Goal: Information Seeking & Learning: Learn about a topic

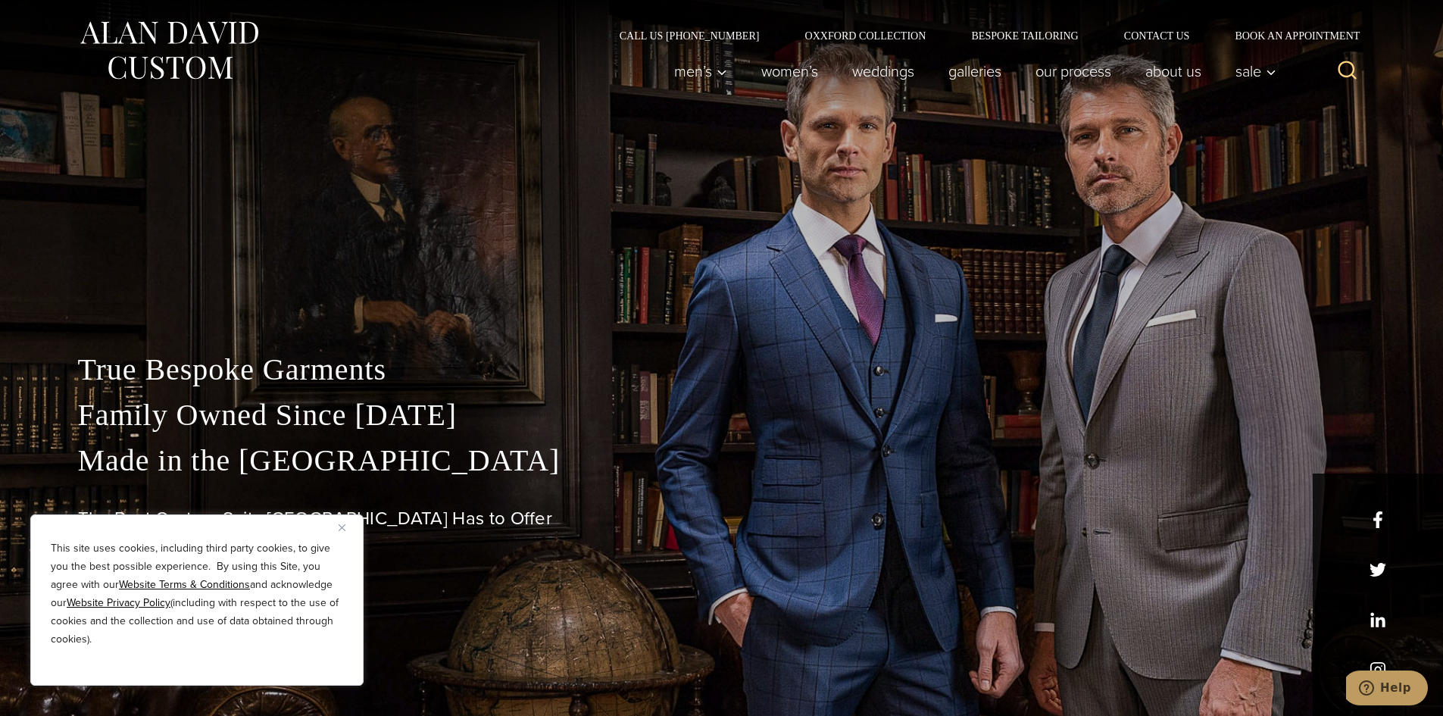
click at [346, 528] on button "Close" at bounding box center [348, 527] width 18 height 18
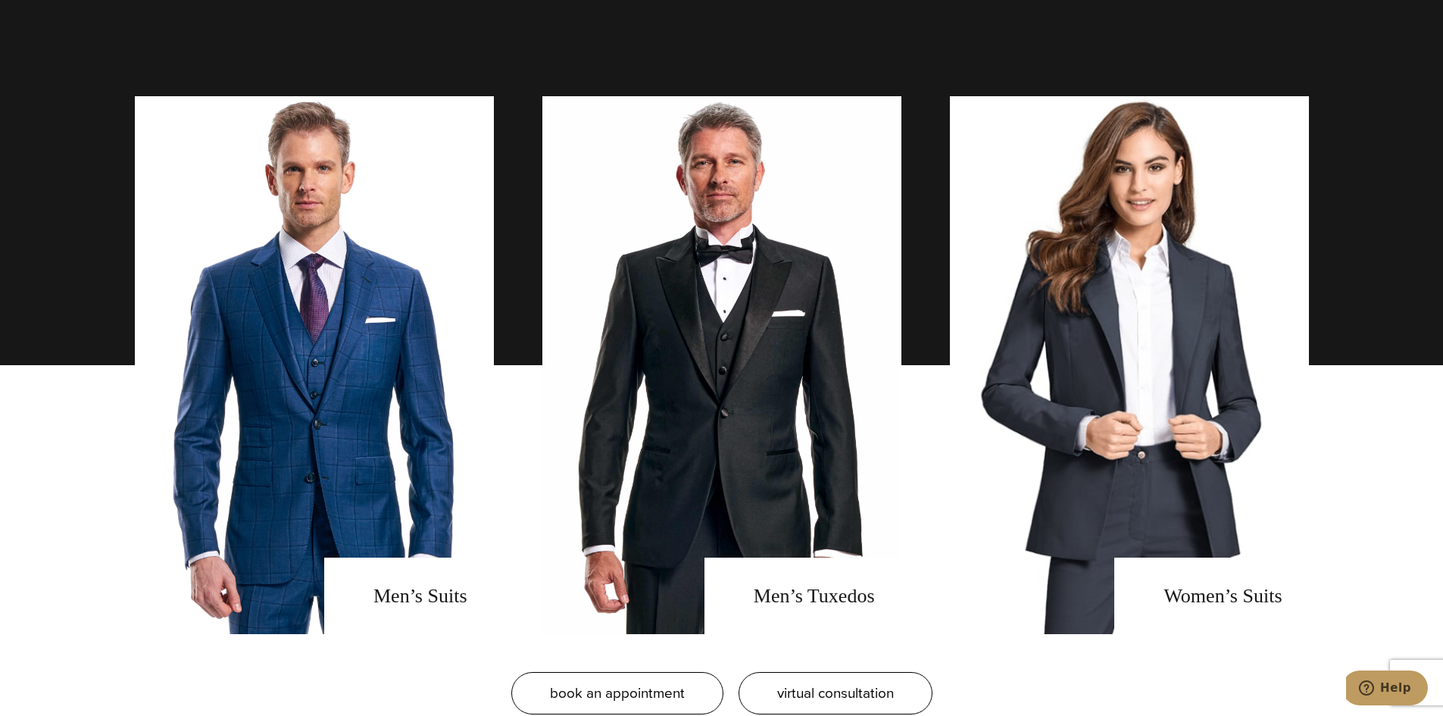
scroll to position [1136, 0]
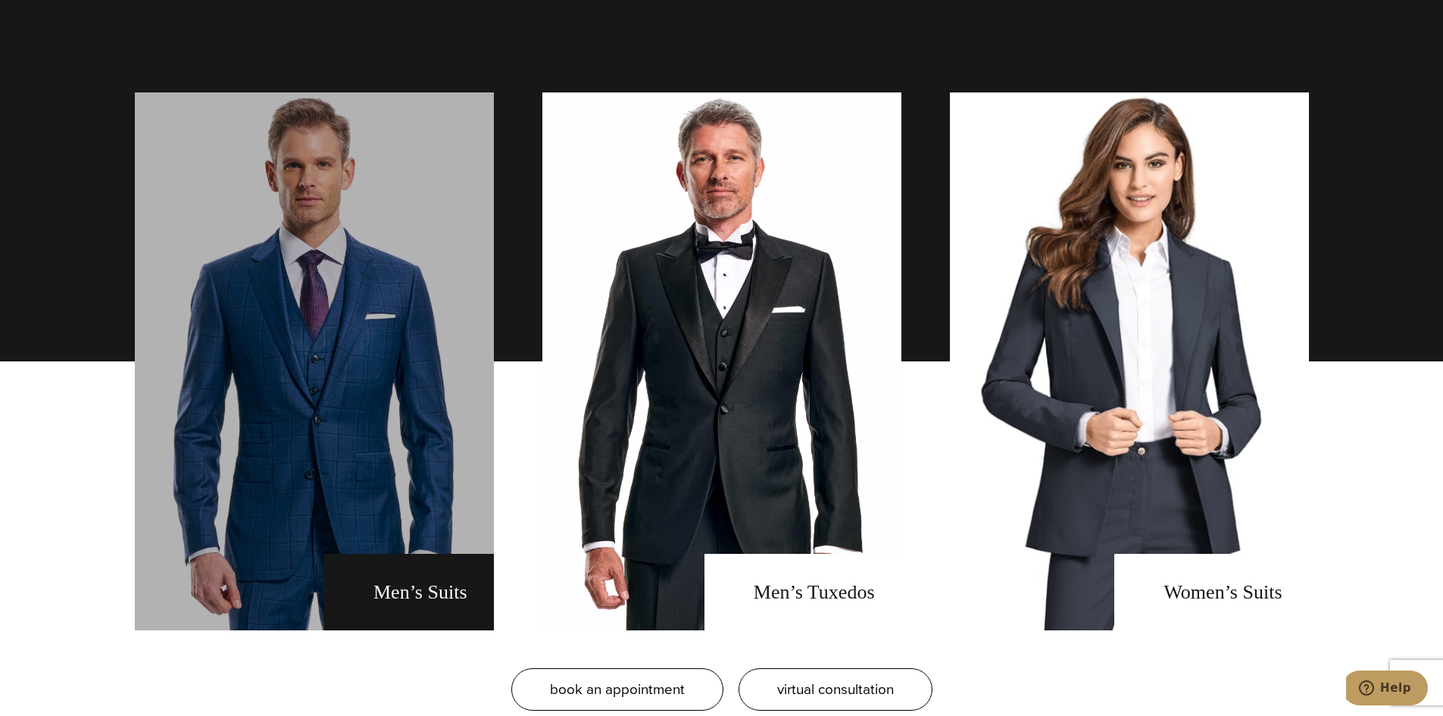
click at [431, 532] on link "men's suits" at bounding box center [314, 361] width 359 height 538
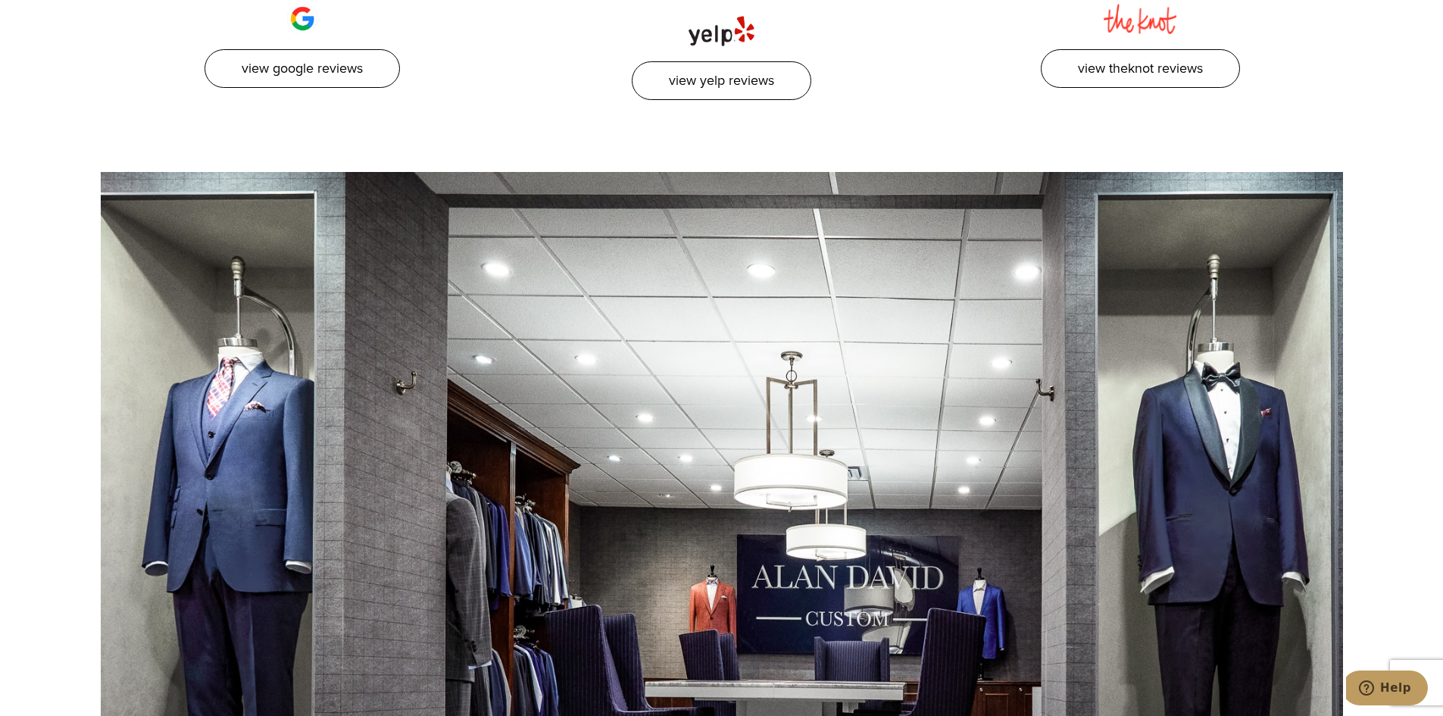
scroll to position [9014, 0]
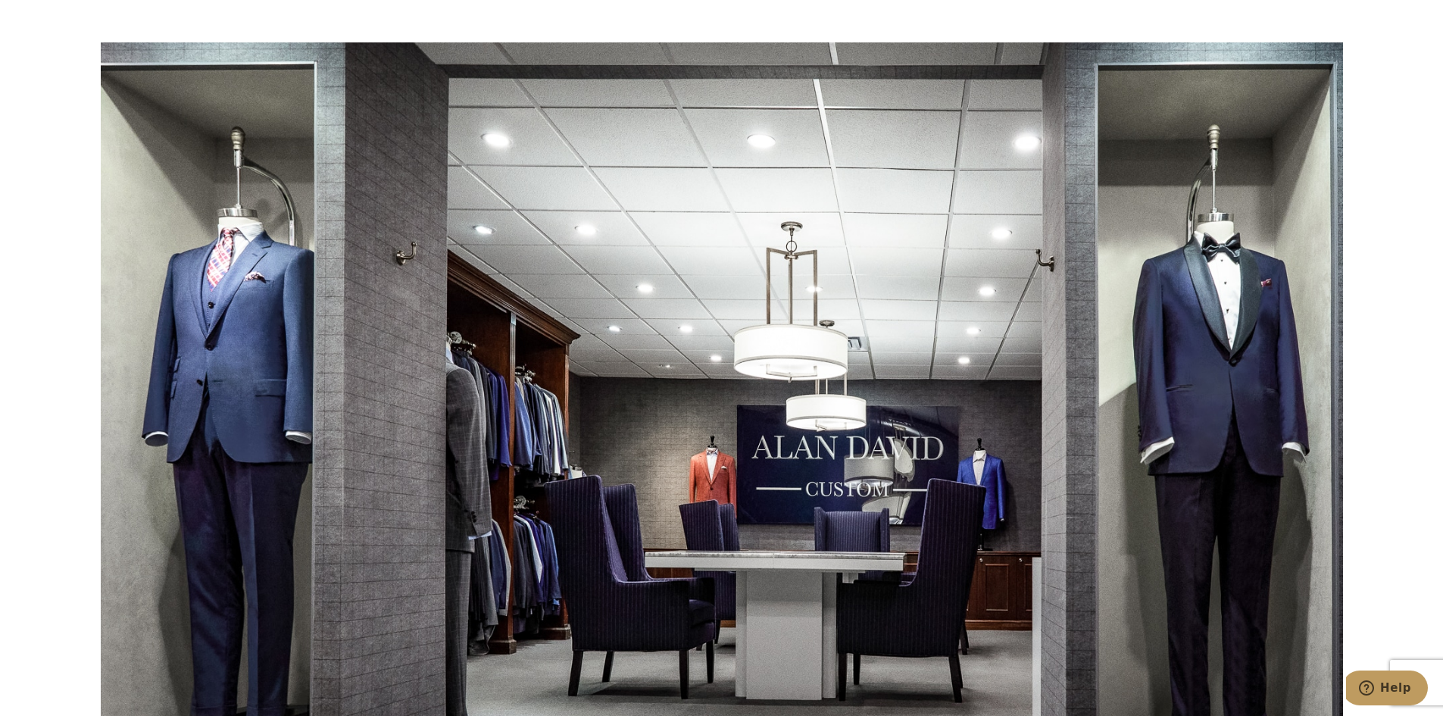
drag, startPoint x: 1064, startPoint y: 504, endPoint x: 982, endPoint y: 457, distance: 94.1
click at [982, 457] on div at bounding box center [722, 400] width 1242 height 716
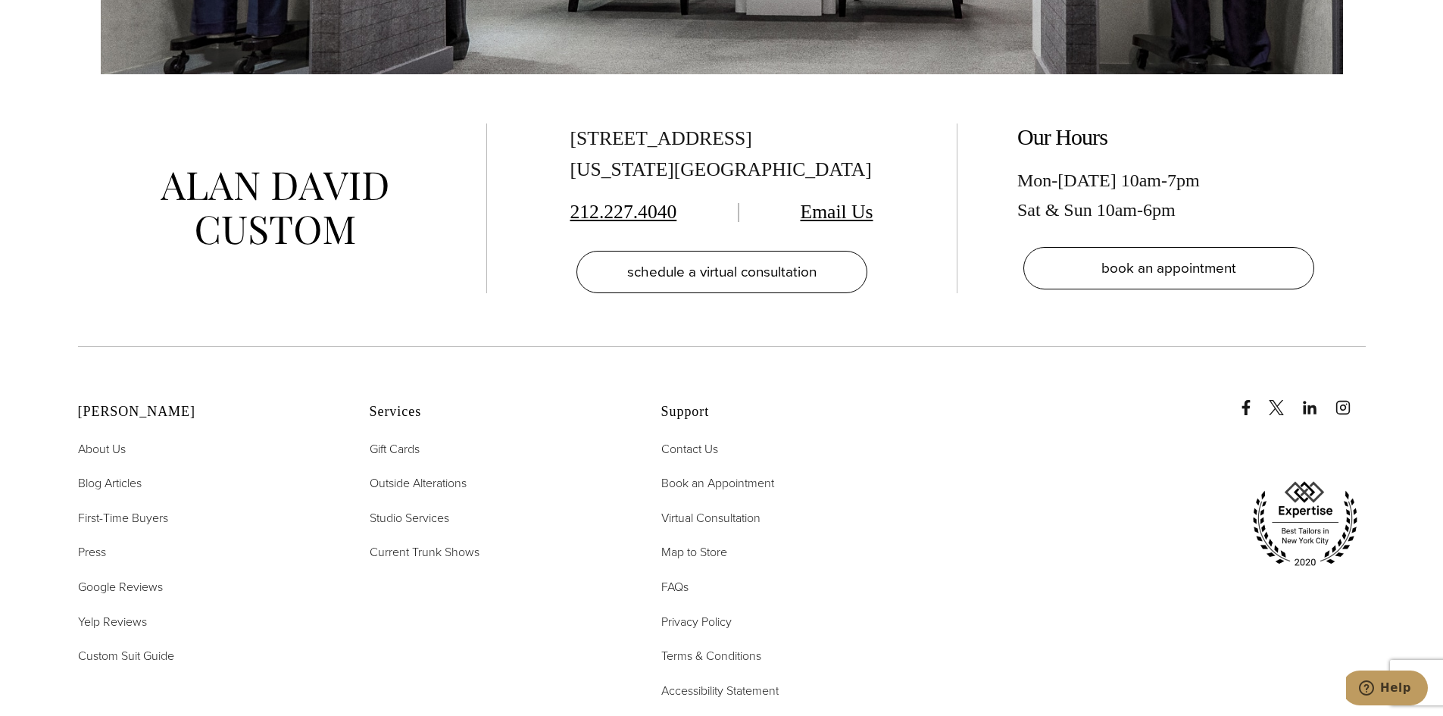
scroll to position [9696, 0]
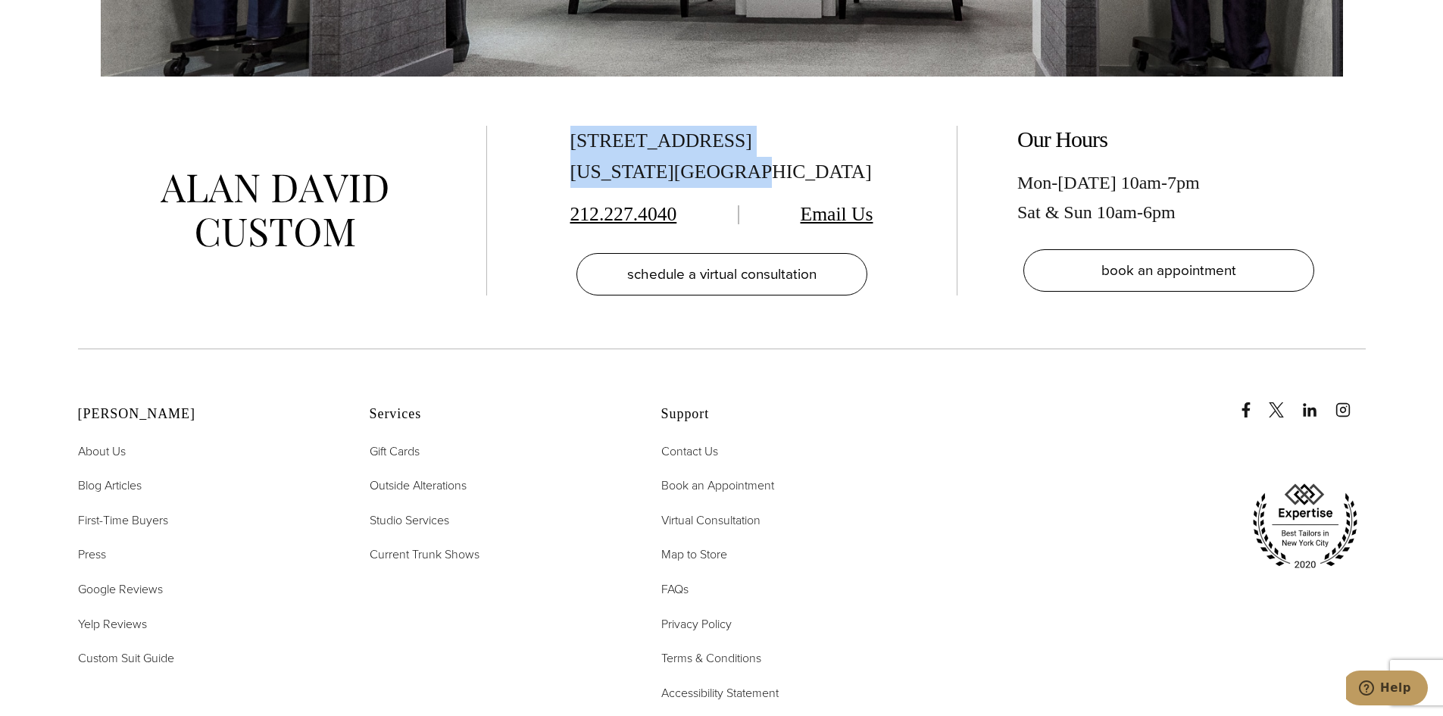
drag, startPoint x: 564, startPoint y: 91, endPoint x: 751, endPoint y: 133, distance: 190.9
click at [751, 133] on div "515 Madison Ave, Suite 301 New York, NY 10022 212.227.4040 Email Us schedule a …" at bounding box center [721, 211] width 409 height 170
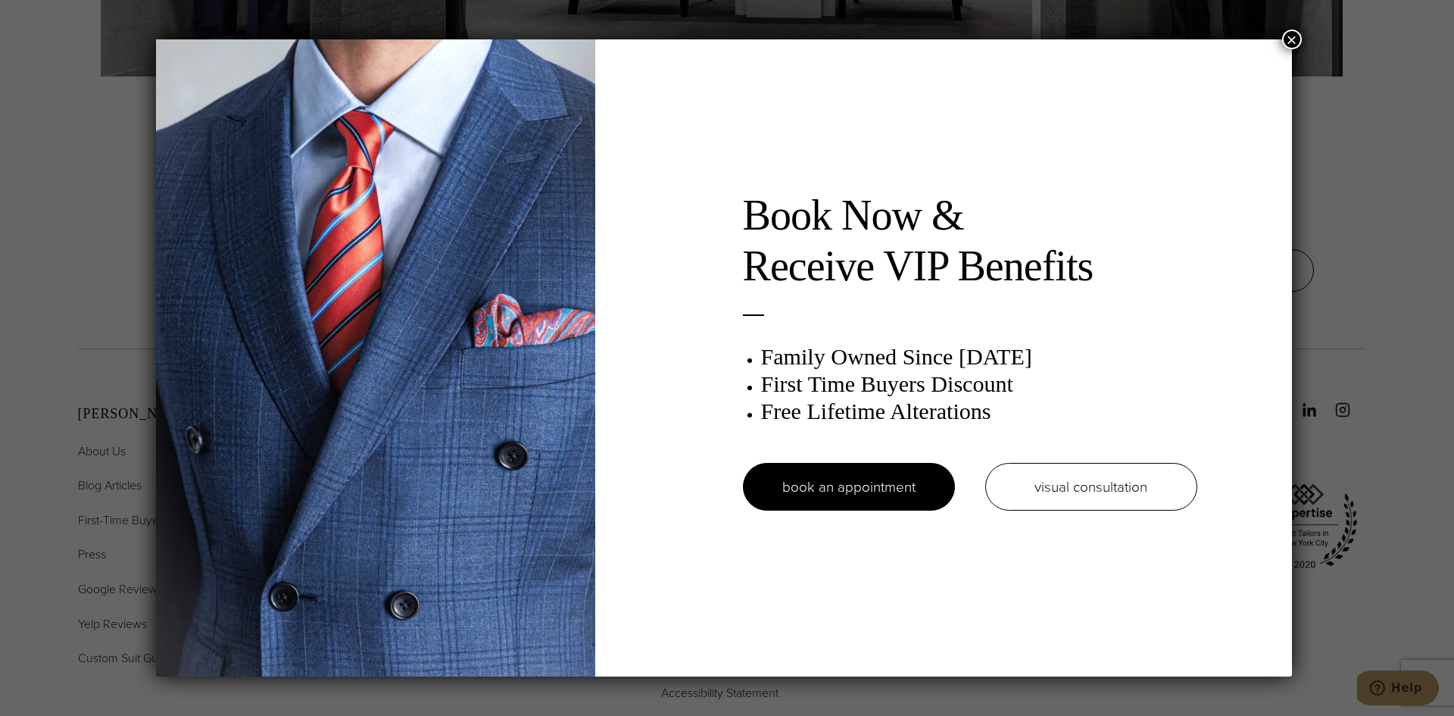
drag, startPoint x: 1294, startPoint y: 47, endPoint x: 1303, endPoint y: 36, distance: 14.0
click at [1301, 37] on button "×" at bounding box center [1292, 40] width 20 height 20
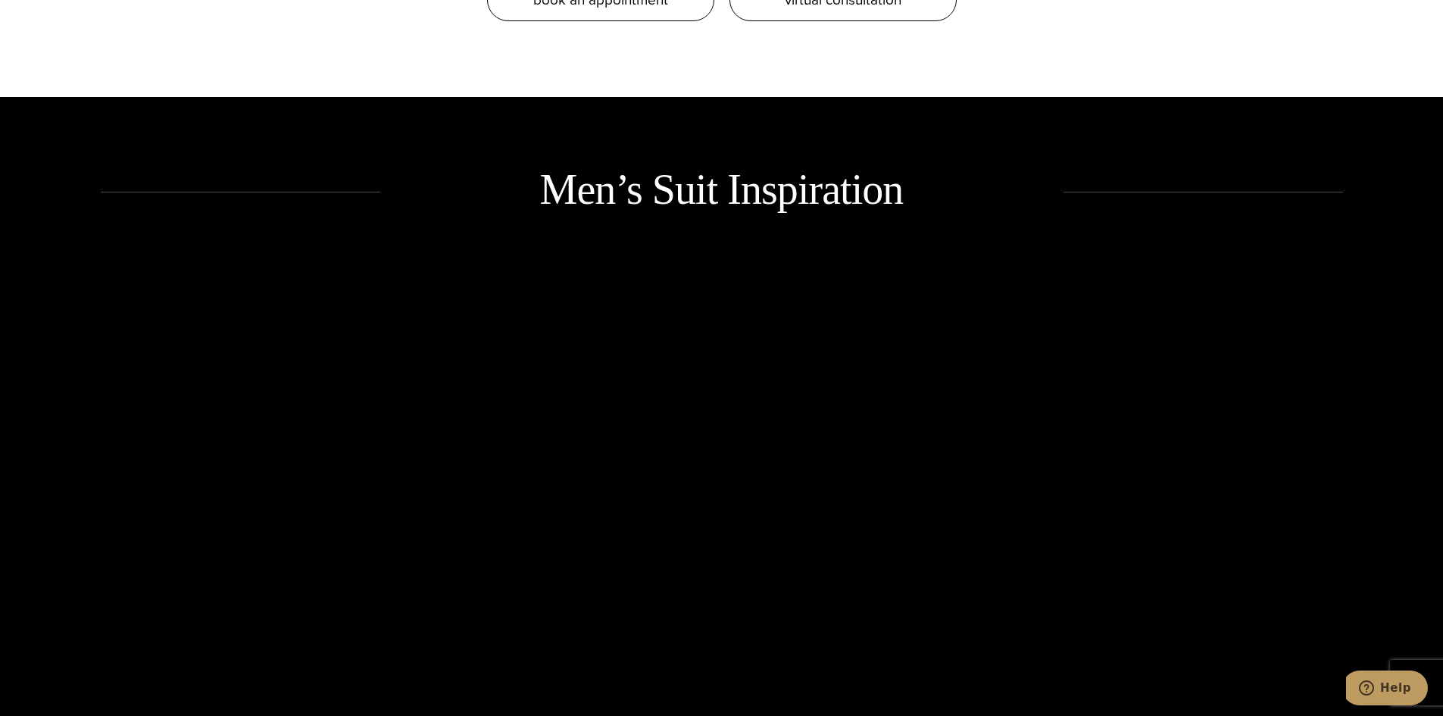
scroll to position [0, 0]
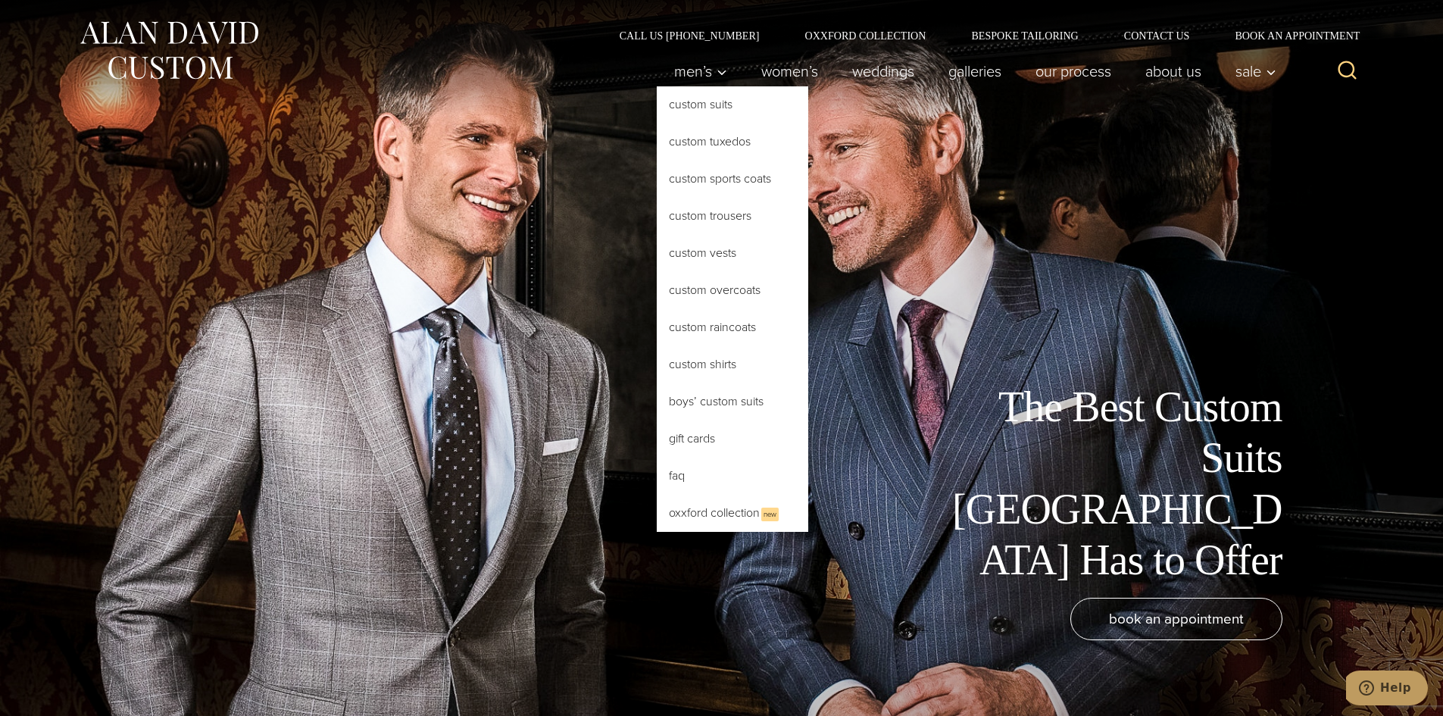
click at [714, 112] on link "Custom Suits" at bounding box center [732, 104] width 151 height 36
click at [690, 105] on link "Custom Suits" at bounding box center [732, 104] width 151 height 36
click at [710, 141] on link "Custom Tuxedos" at bounding box center [732, 141] width 151 height 36
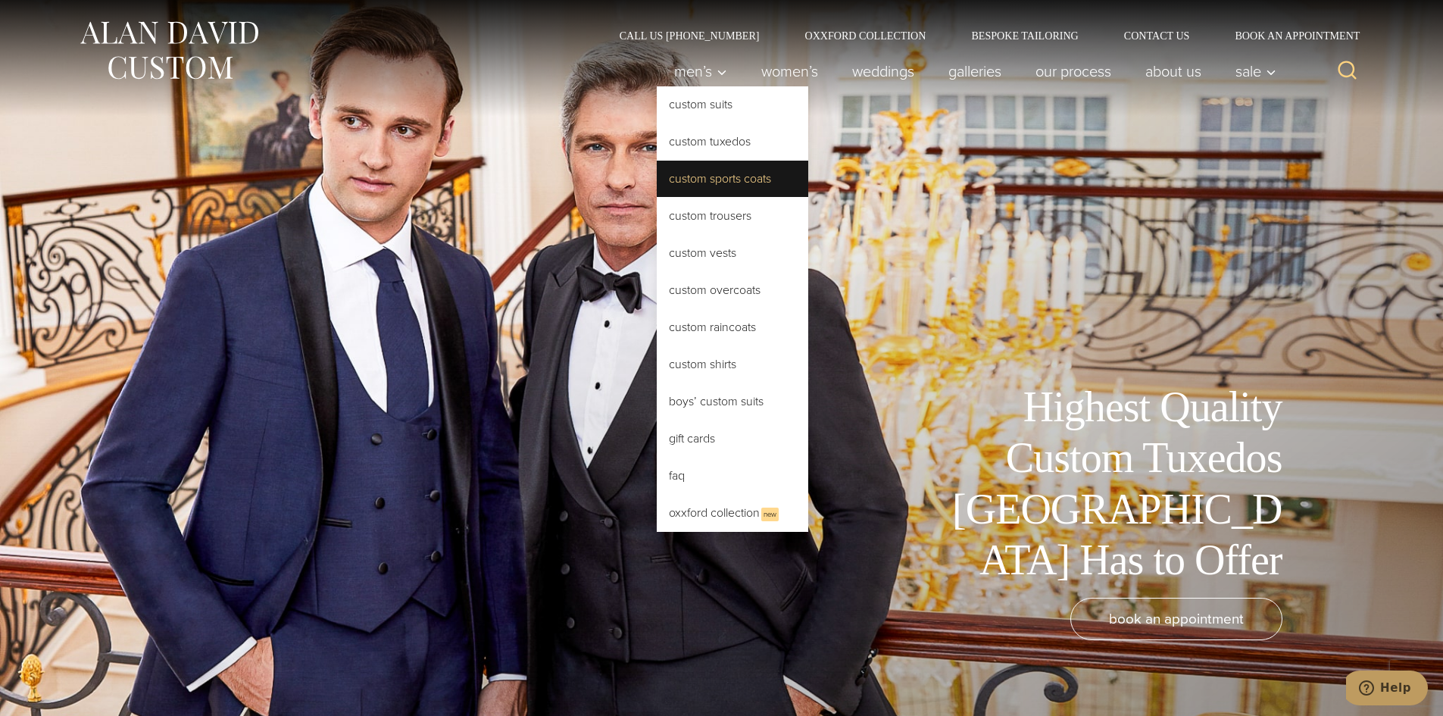
click at [721, 195] on link "Custom Sports Coats" at bounding box center [732, 179] width 151 height 36
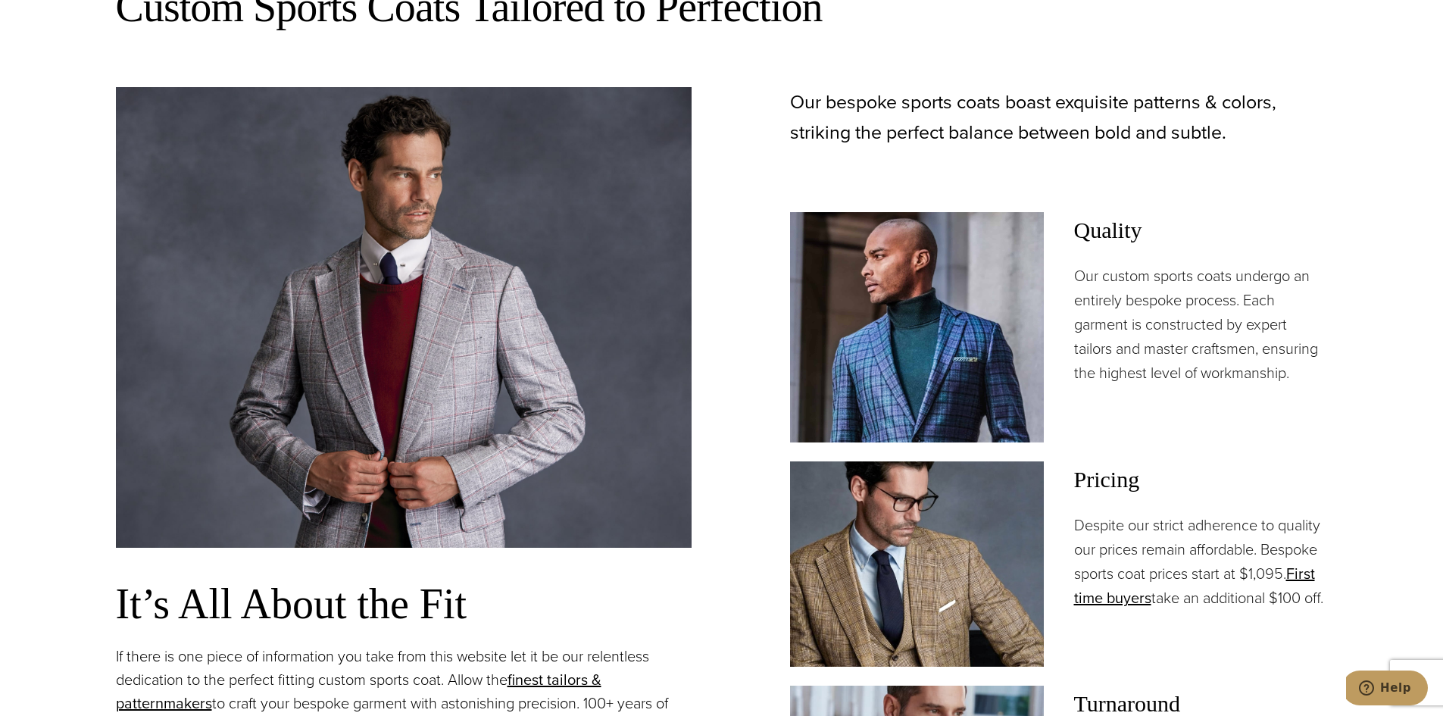
scroll to position [1060, 0]
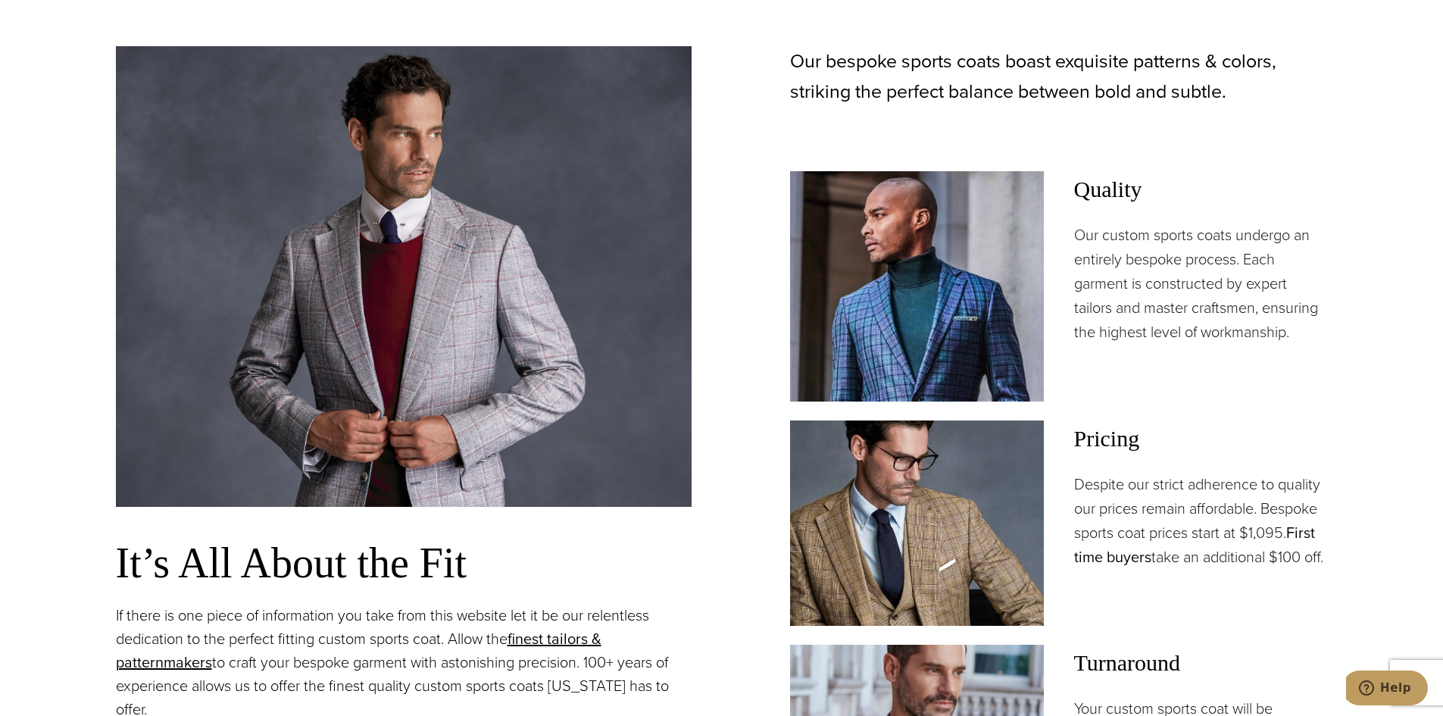
click at [1309, 531] on link "First time buyers" at bounding box center [1194, 544] width 241 height 47
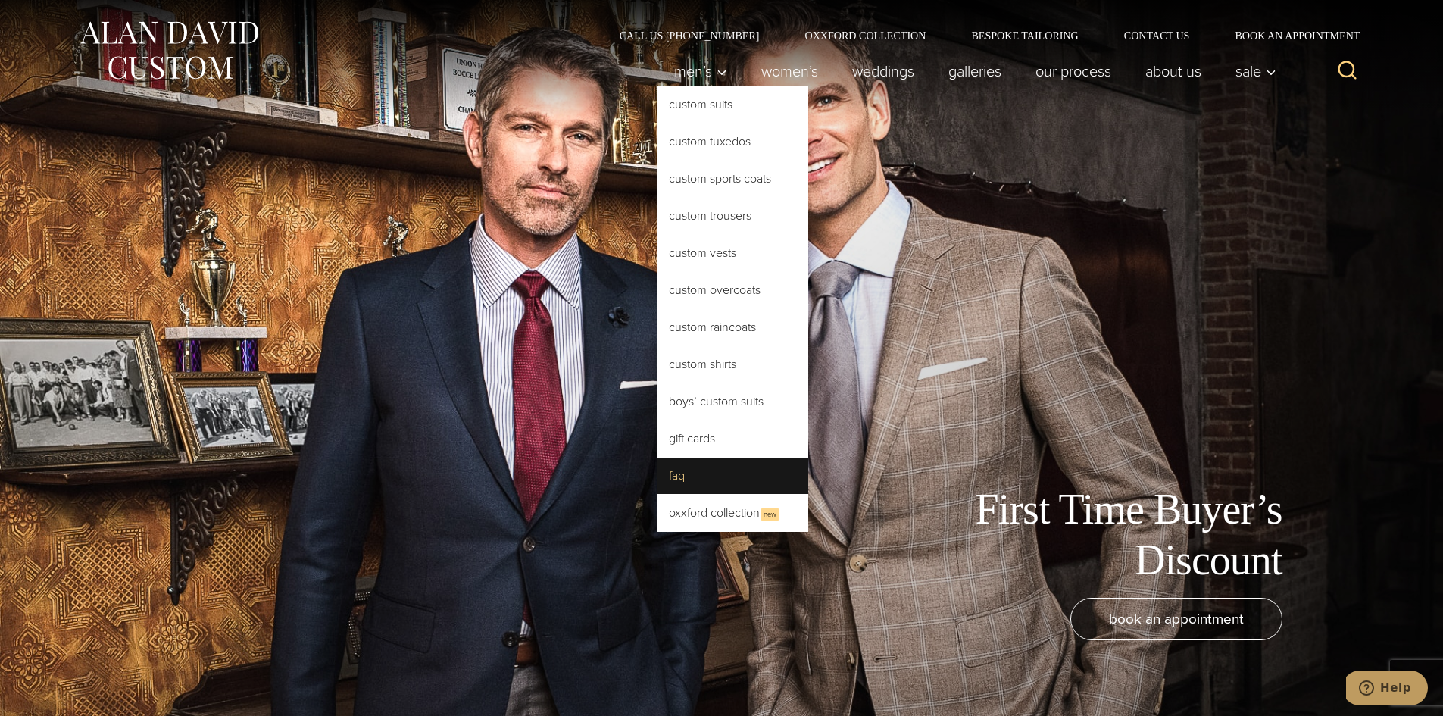
click at [711, 477] on link "FAQ" at bounding box center [732, 476] width 151 height 36
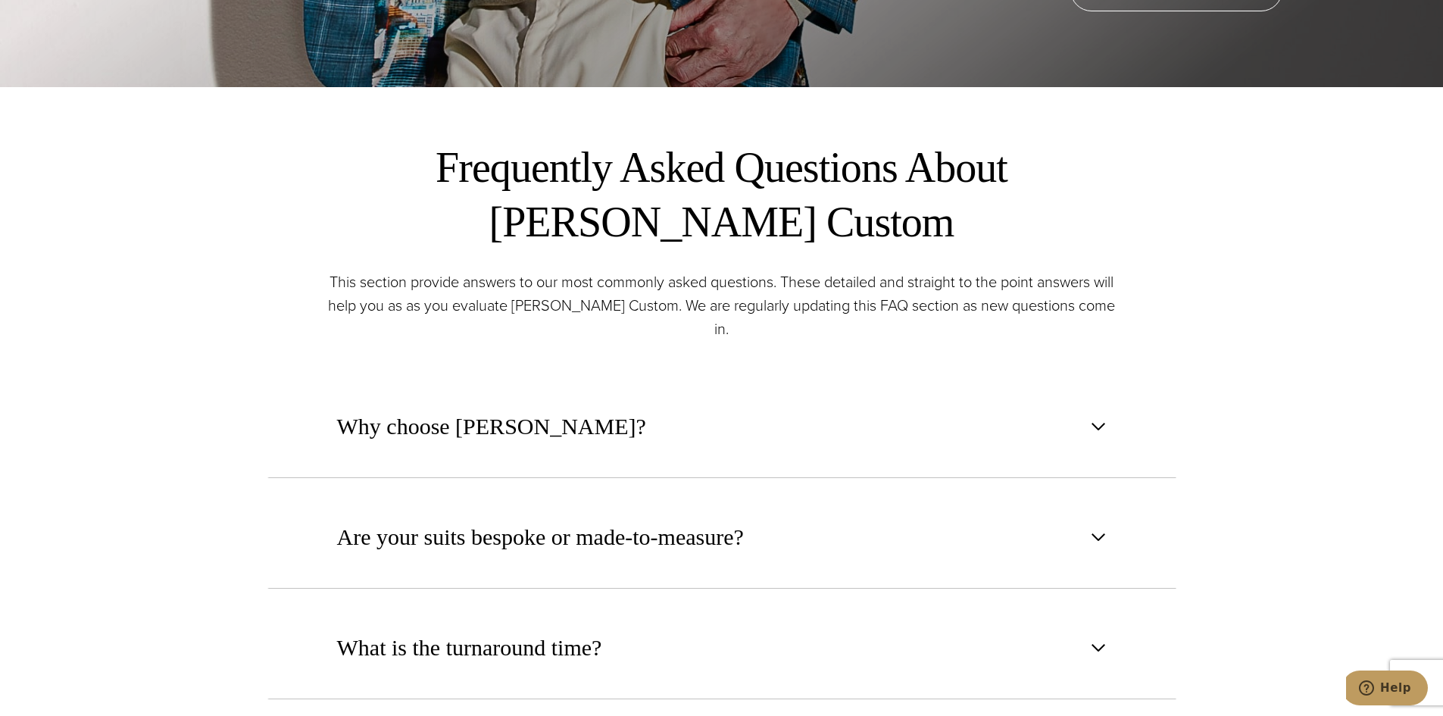
scroll to position [682, 0]
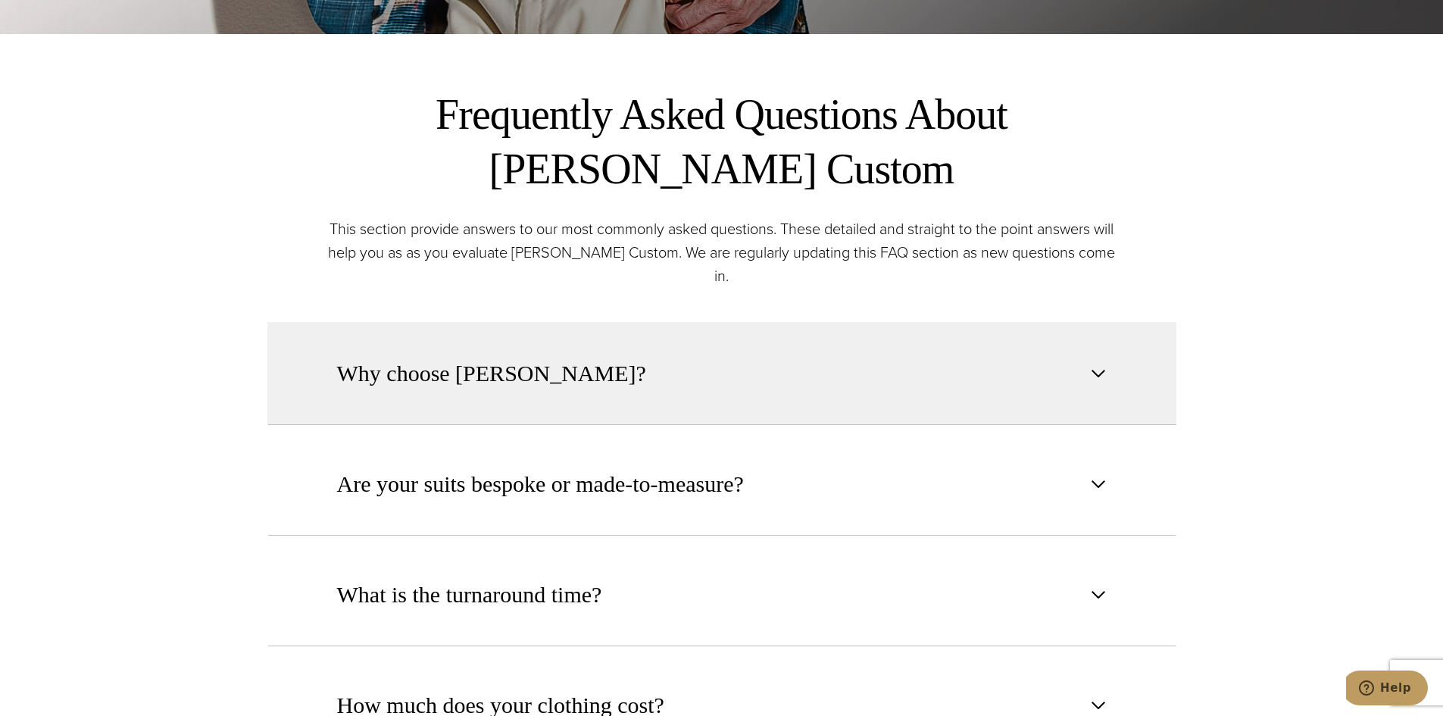
click at [702, 380] on button "Why choose Alan David?" at bounding box center [721, 373] width 909 height 103
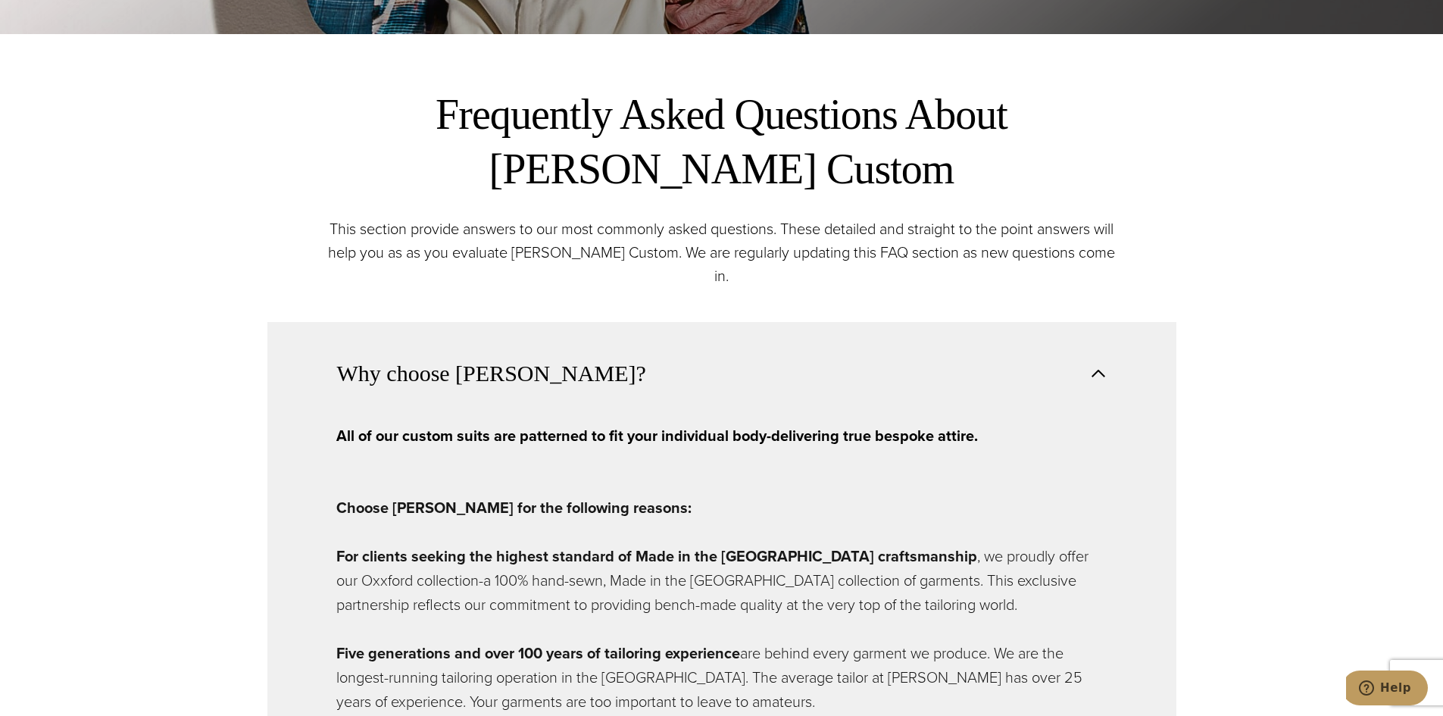
click at [698, 371] on button "Why choose Alan David?" at bounding box center [721, 373] width 909 height 102
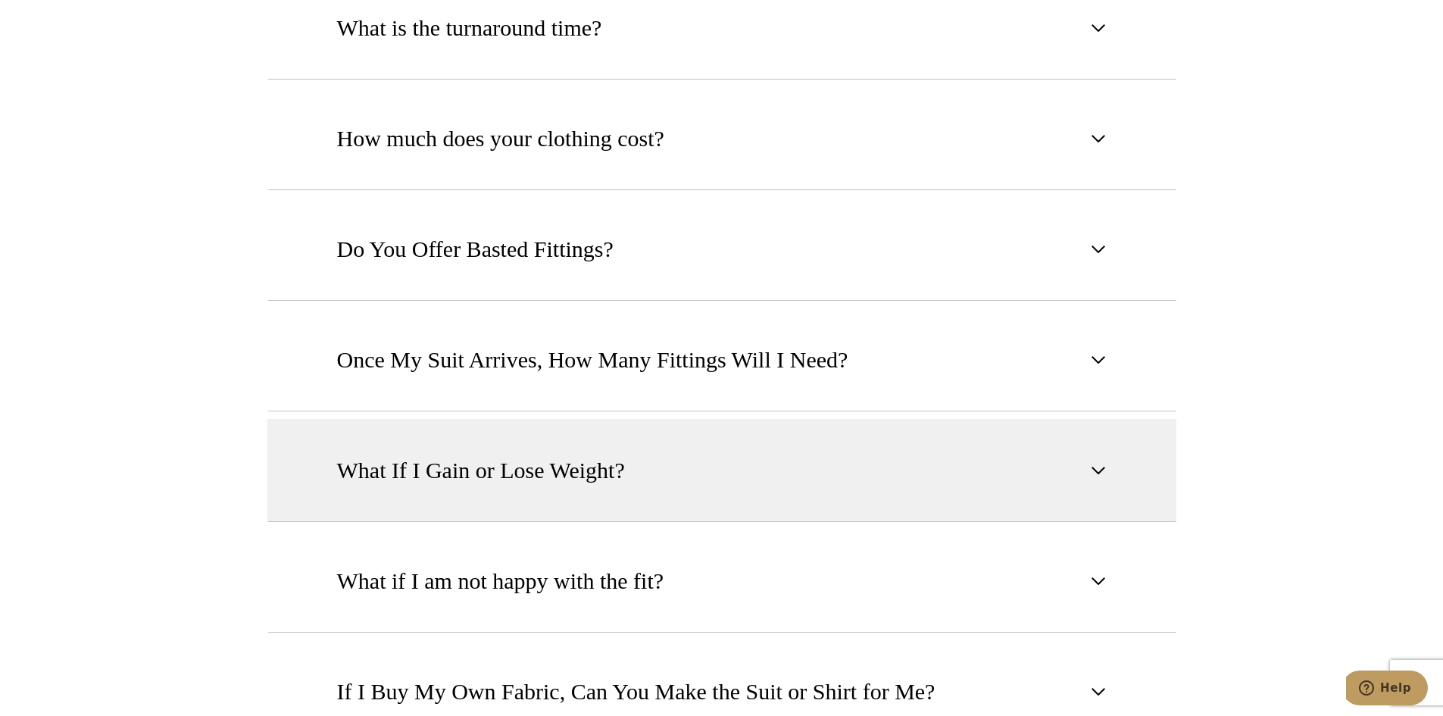
scroll to position [1363, 0]
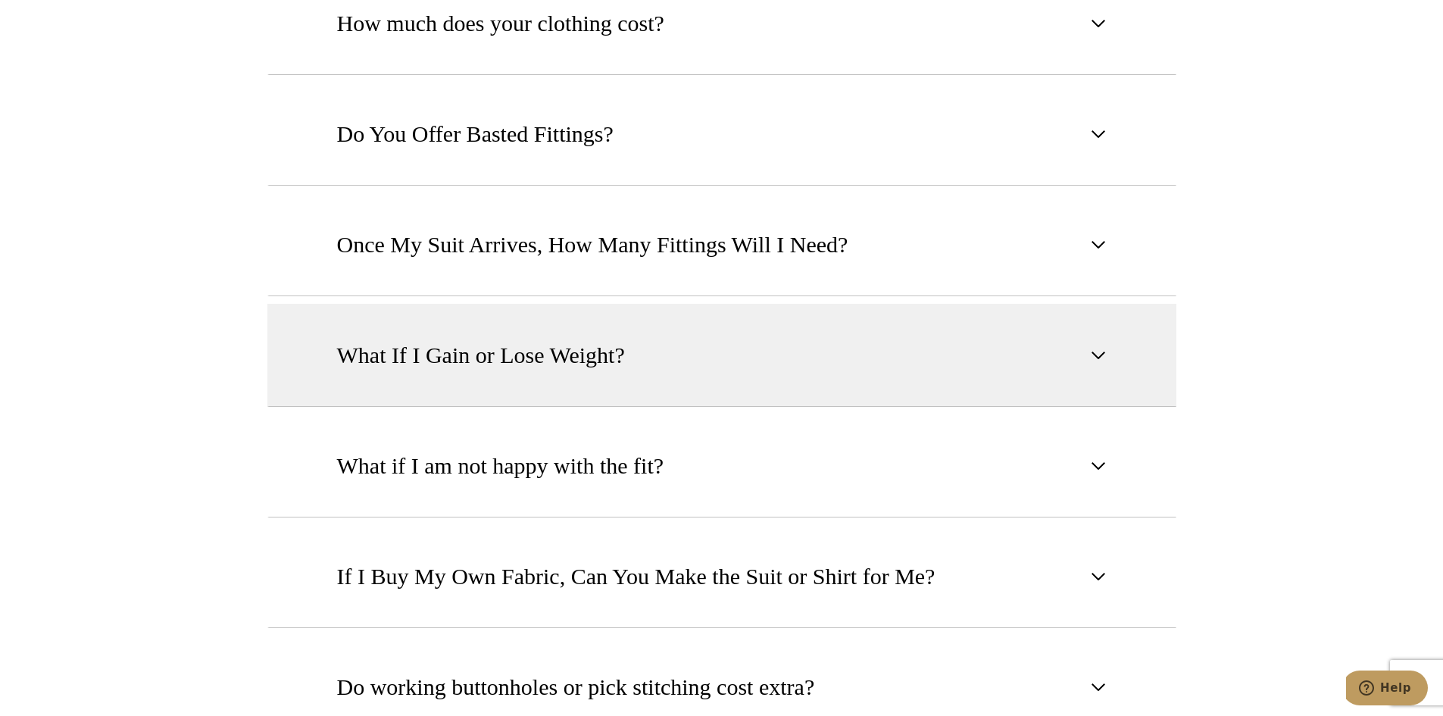
click at [651, 349] on button "What If I Gain or Lose Weight?" at bounding box center [721, 355] width 909 height 103
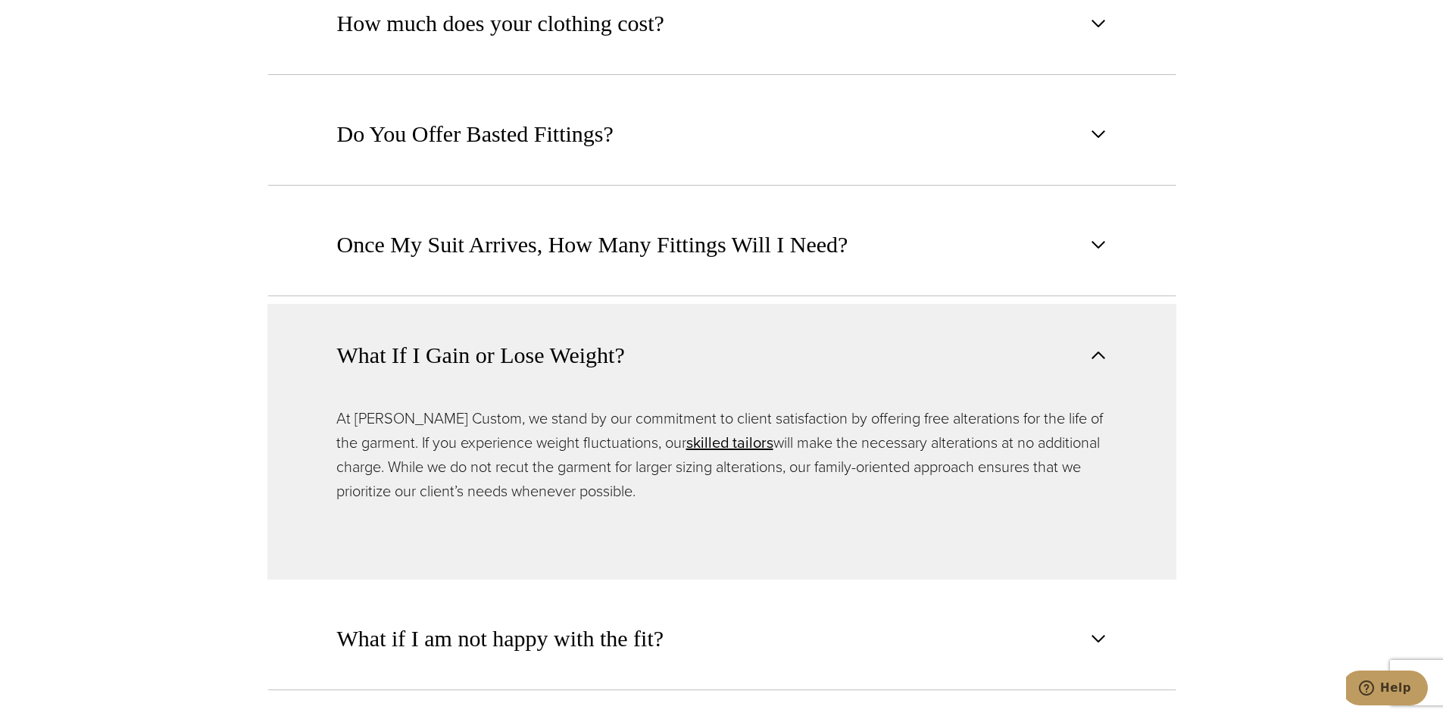
click at [651, 349] on button "What If I Gain or Lose Weight?" at bounding box center [721, 355] width 909 height 102
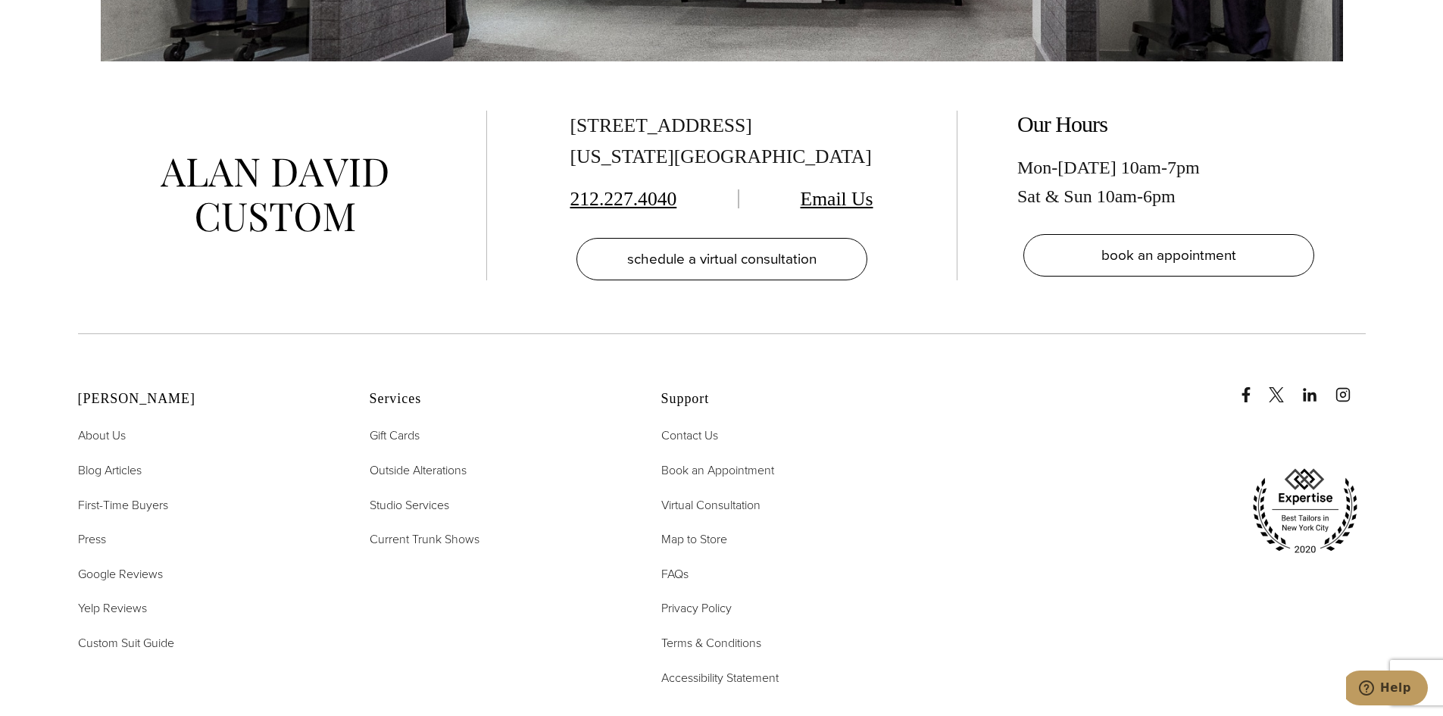
scroll to position [2954, 0]
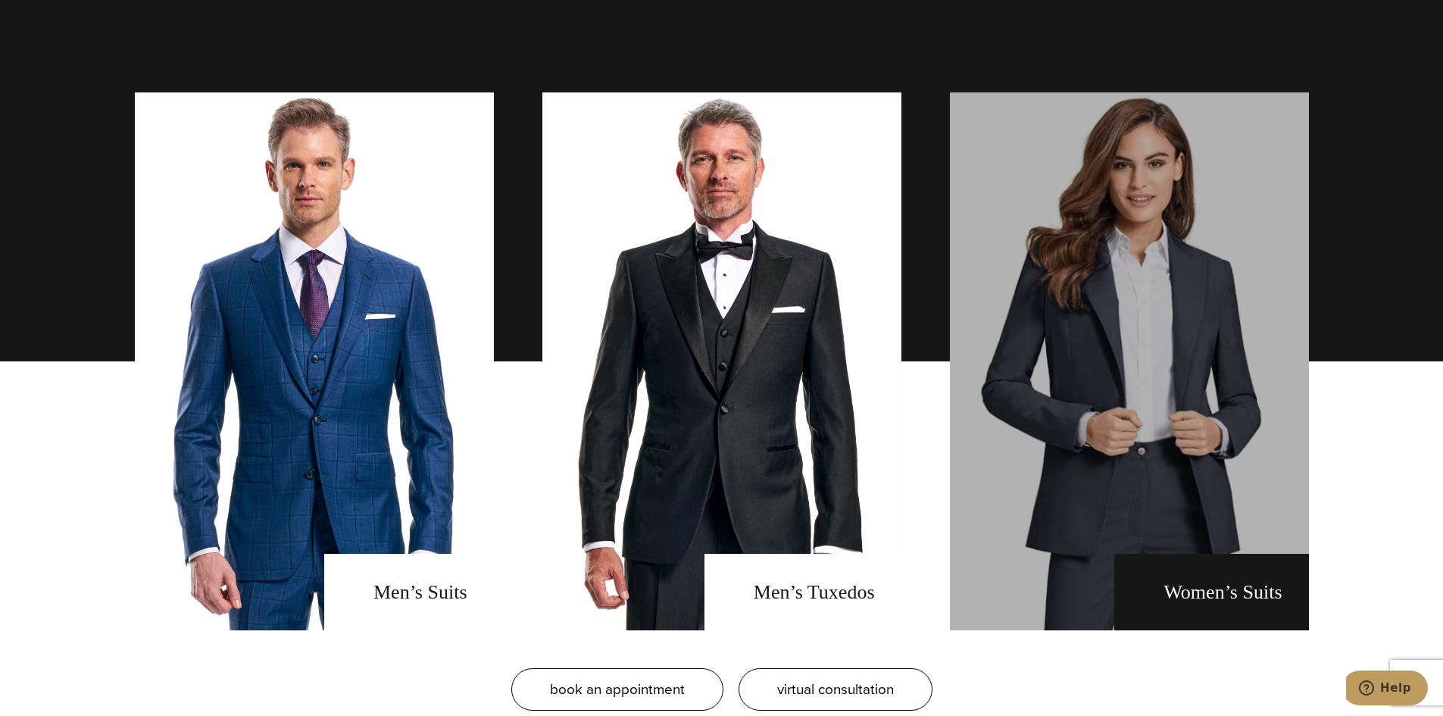
click at [1097, 255] on link "Women's Suits" at bounding box center [1129, 361] width 359 height 538
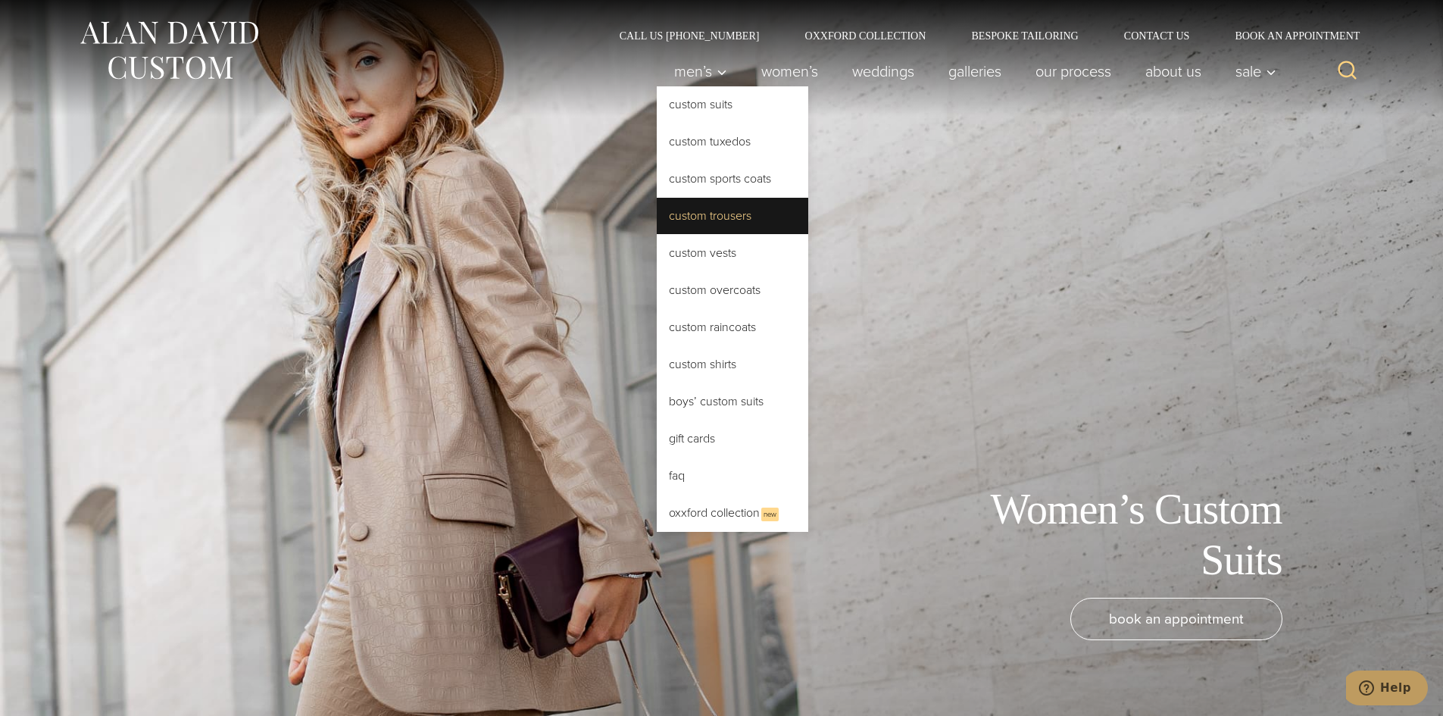
click at [690, 222] on link "Custom Trousers" at bounding box center [732, 216] width 151 height 36
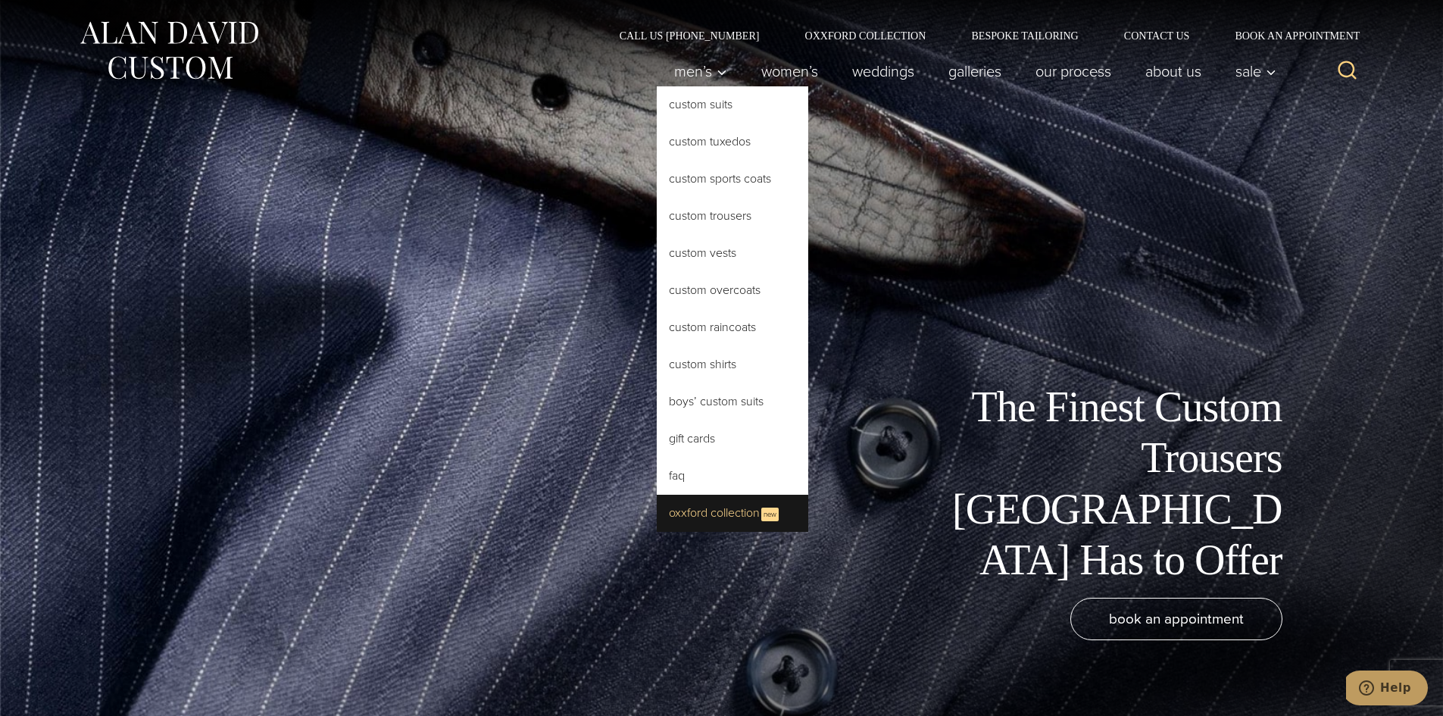
click at [707, 498] on link "Oxxford Collection New" at bounding box center [732, 513] width 151 height 37
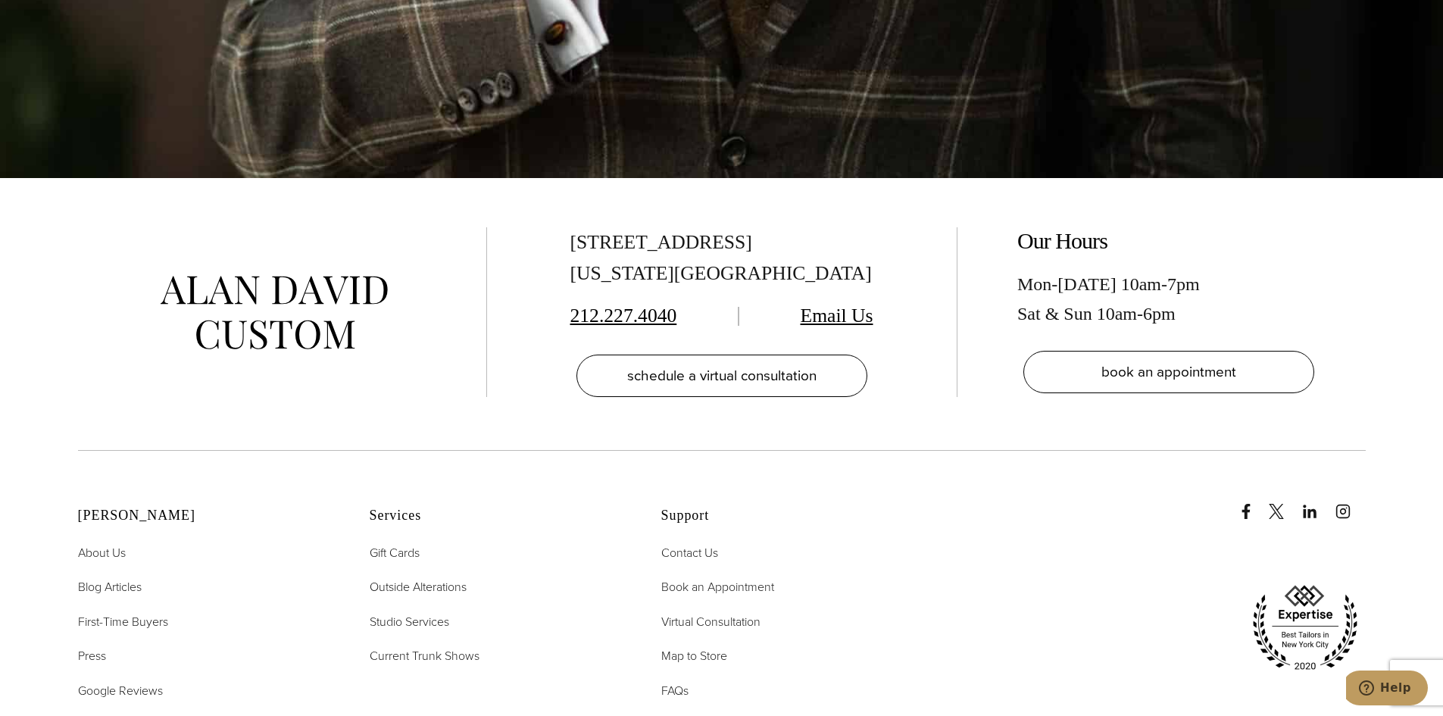
scroll to position [6439, 0]
